Goal: Task Accomplishment & Management: Use online tool/utility

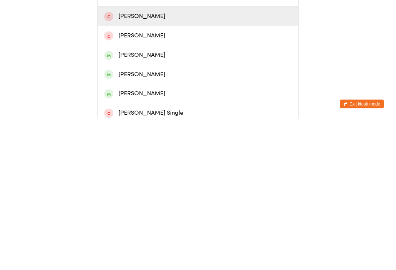
scroll to position [17, 0]
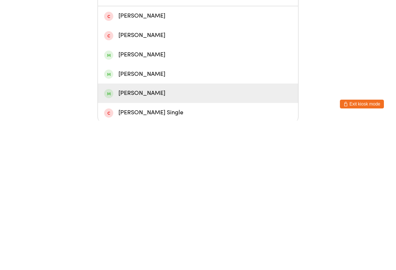
type input "Sus"
click at [162, 238] on div "[PERSON_NAME]" at bounding box center [198, 243] width 188 height 10
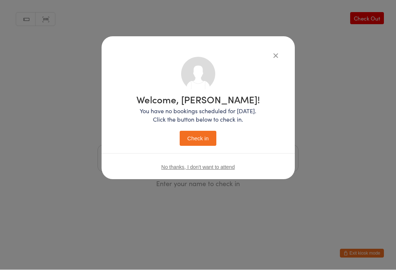
click at [200, 137] on button "Check in" at bounding box center [198, 138] width 37 height 15
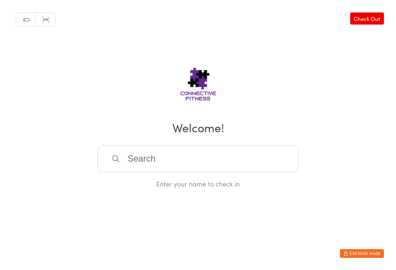
click at [173, 171] on input "search" at bounding box center [197, 158] width 201 height 27
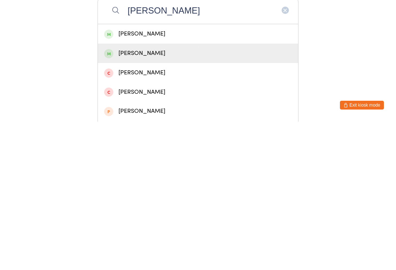
type input "[PERSON_NAME]"
click at [170, 197] on div "[PERSON_NAME]" at bounding box center [198, 202] width 188 height 10
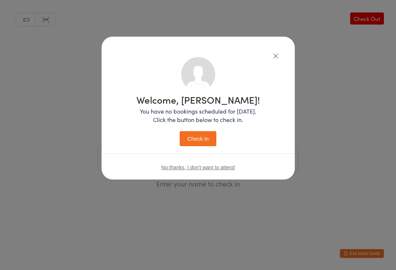
click at [205, 145] on button "Check in" at bounding box center [198, 138] width 37 height 15
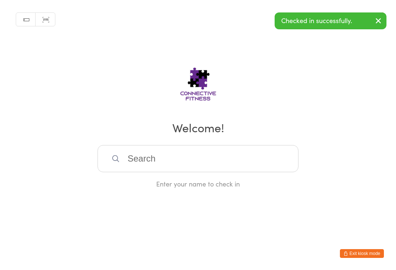
click at [268, 167] on input "search" at bounding box center [197, 158] width 201 height 27
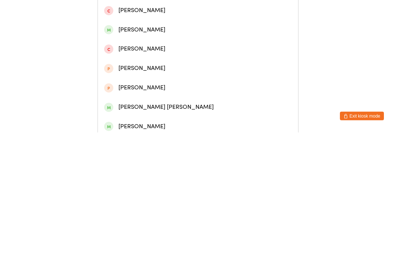
scroll to position [74, 0]
type input "Mill"
click at [152, 239] on div "[PERSON_NAME] [PERSON_NAME]" at bounding box center [198, 244] width 188 height 10
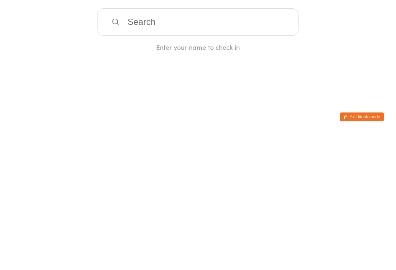
scroll to position [0, 0]
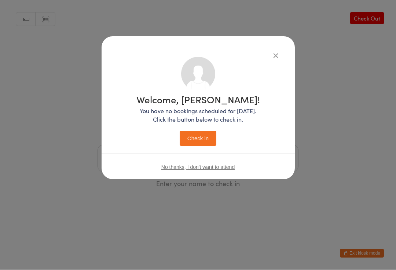
click at [208, 139] on button "Check in" at bounding box center [198, 138] width 37 height 15
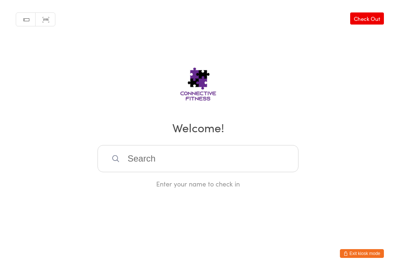
click at [361, 18] on link "Check Out" at bounding box center [367, 18] width 34 height 12
click at [150, 155] on input "search" at bounding box center [197, 158] width 201 height 27
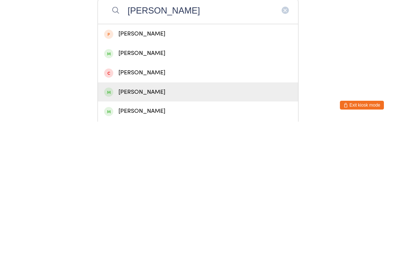
type input "[PERSON_NAME]"
click at [128, 236] on div "[PERSON_NAME]" at bounding box center [198, 241] width 188 height 10
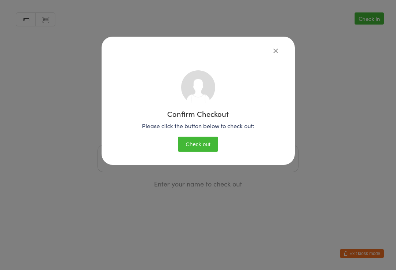
click at [196, 137] on button "Check out" at bounding box center [198, 144] width 40 height 15
